Goal: Transaction & Acquisition: Purchase product/service

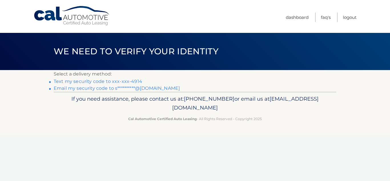
click at [158, 90] on link "**********" at bounding box center [117, 87] width 126 height 5
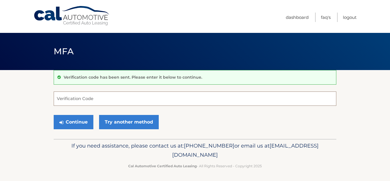
click at [68, 99] on input "Verification Code" at bounding box center [195, 98] width 282 height 14
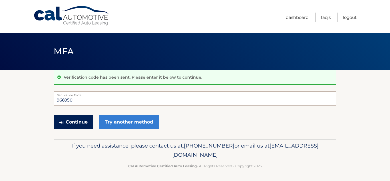
type input "966950"
click at [73, 123] on button "Continue" at bounding box center [74, 122] width 40 height 14
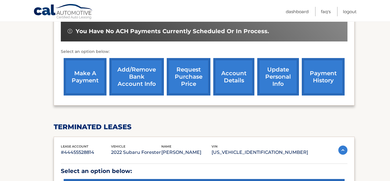
scroll to position [181, 0]
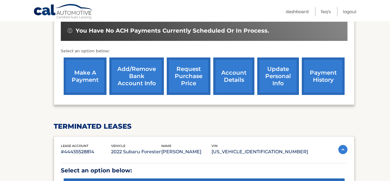
click at [84, 74] on link "make a payment" at bounding box center [85, 75] width 43 height 37
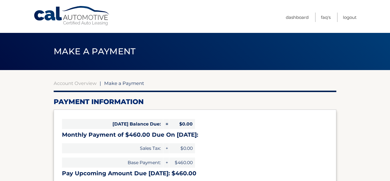
select select "ZDczZThjZjQtYThhZS00Y2E1LWIyNjYtZTFhNjczZGZmMzVk"
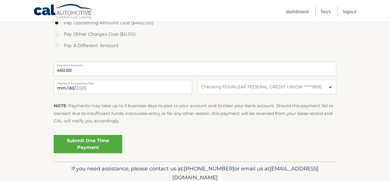
scroll to position [204, 0]
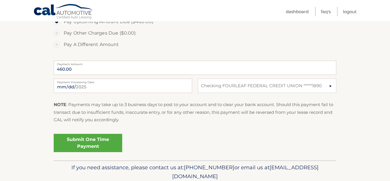
click at [97, 145] on link "Submit One Time Payment" at bounding box center [88, 142] width 68 height 18
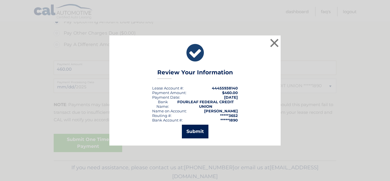
click at [195, 132] on button "Submit" at bounding box center [195, 131] width 27 height 14
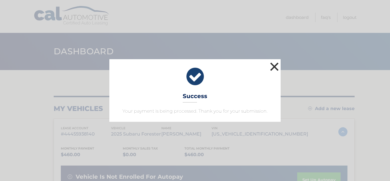
click at [278, 71] on button "×" at bounding box center [273, 66] width 11 height 11
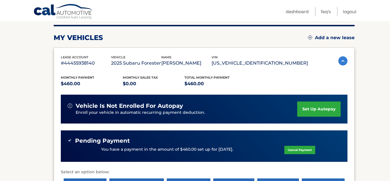
scroll to position [70, 0]
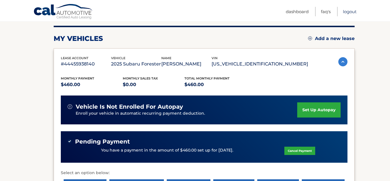
click at [349, 11] on link "Logout" at bounding box center [350, 11] width 14 height 9
